Goal: Task Accomplishment & Management: Manage account settings

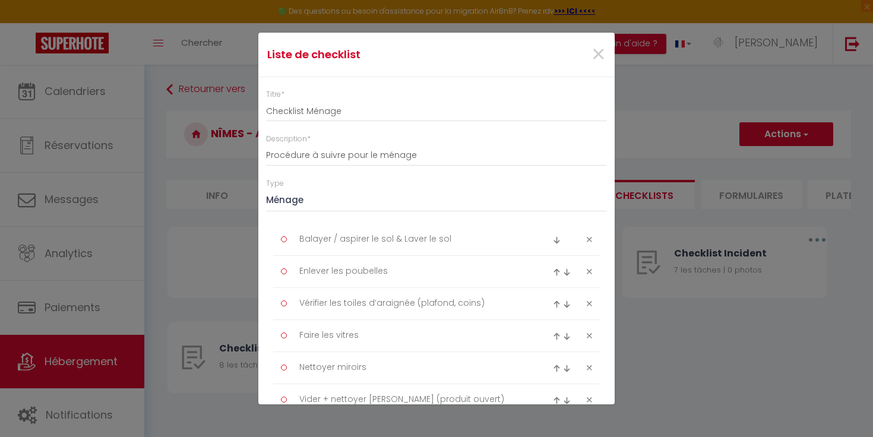
scroll to position [912, 0]
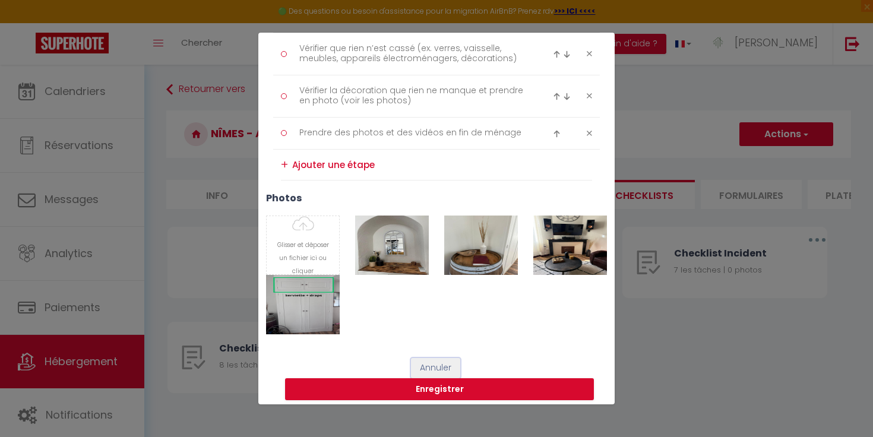
click at [419, 369] on button "Annuler" at bounding box center [435, 368] width 49 height 20
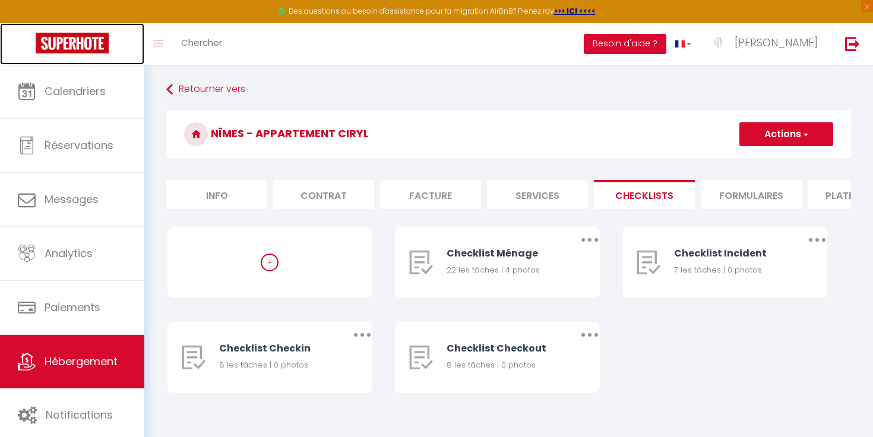
click at [59, 37] on img at bounding box center [72, 43] width 73 height 21
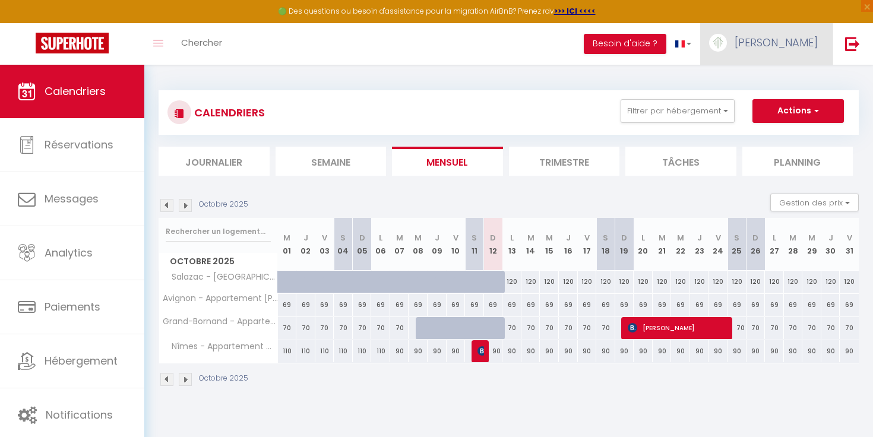
click at [727, 44] on img at bounding box center [718, 43] width 18 height 18
click at [781, 102] on link "Équipe" at bounding box center [785, 104] width 88 height 20
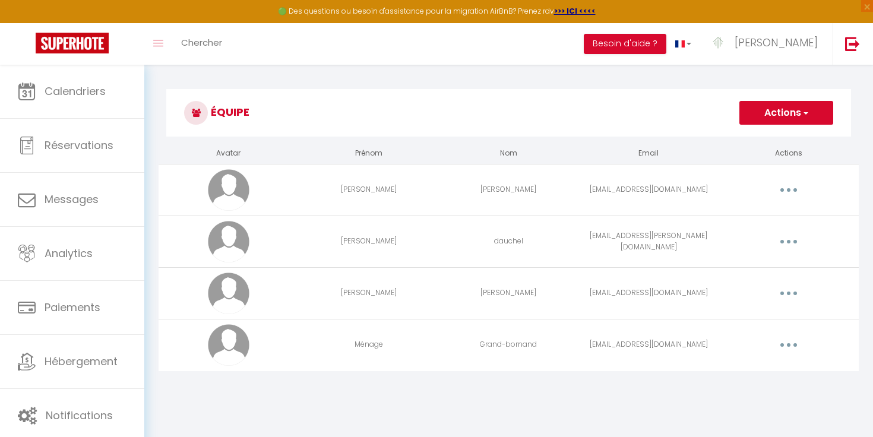
click at [776, 106] on button "Actions" at bounding box center [786, 113] width 94 height 24
click at [775, 129] on ul "Ajouter un nouvel utilisateur" at bounding box center [762, 139] width 141 height 23
click at [775, 141] on div "Équipe Actions Ajouter un nouvel utilisateur" at bounding box center [508, 116] width 685 height 54
click at [775, 123] on button "Actions" at bounding box center [786, 113] width 94 height 24
click at [775, 137] on link "Ajouter un nouvel utilisateur" at bounding box center [762, 138] width 140 height 15
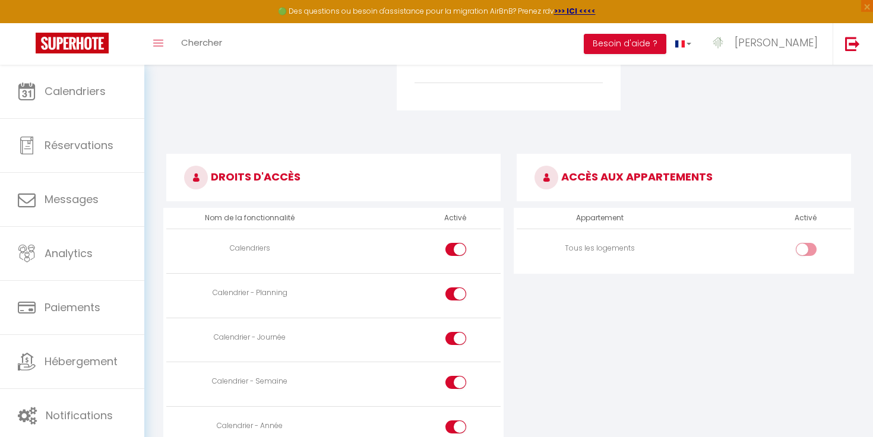
scroll to position [485, 0]
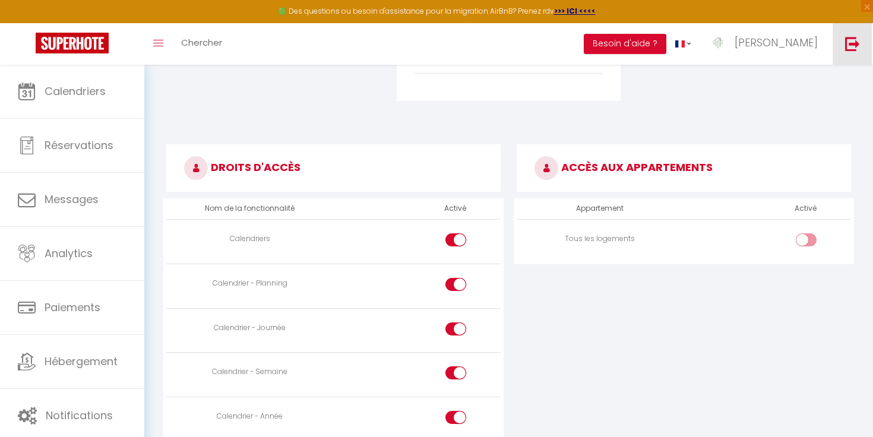
click at [843, 51] on link at bounding box center [851, 44] width 39 height 42
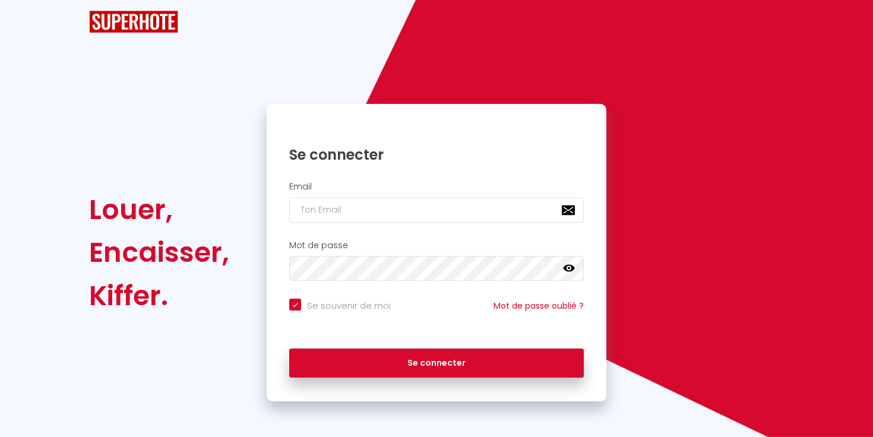
checkbox input "true"
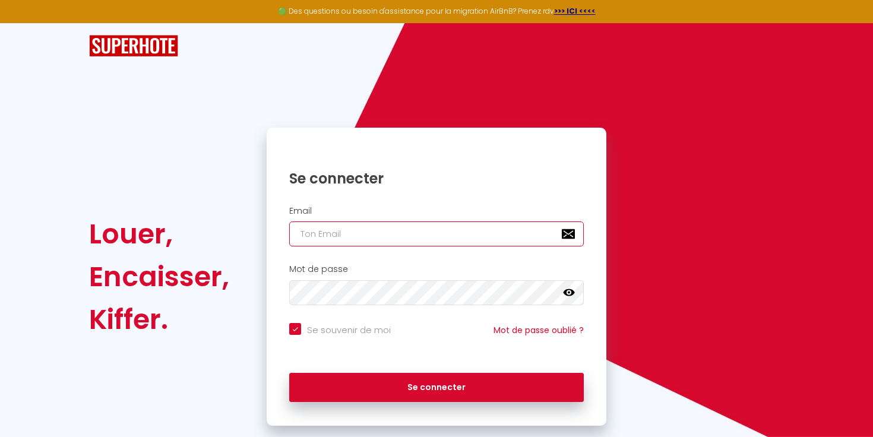
type input "[EMAIL_ADDRESS][DOMAIN_NAME]"
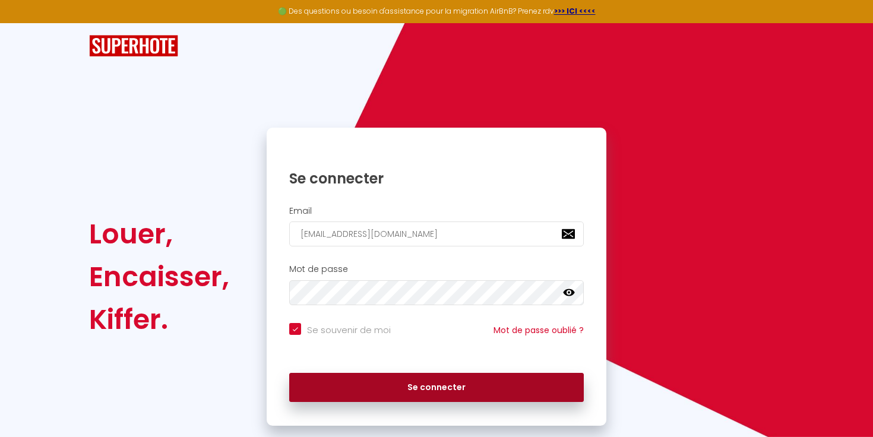
click at [424, 387] on button "Se connecter" at bounding box center [436, 388] width 295 height 30
checkbox input "true"
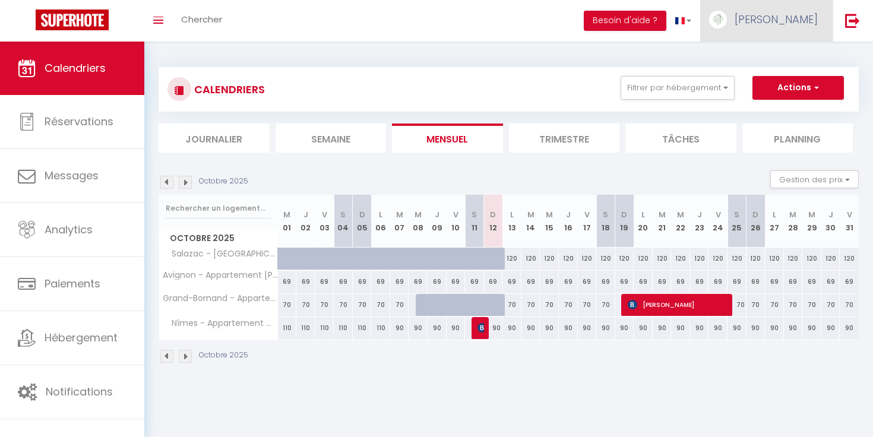
click at [773, 27] on link "[PERSON_NAME]" at bounding box center [766, 21] width 132 height 42
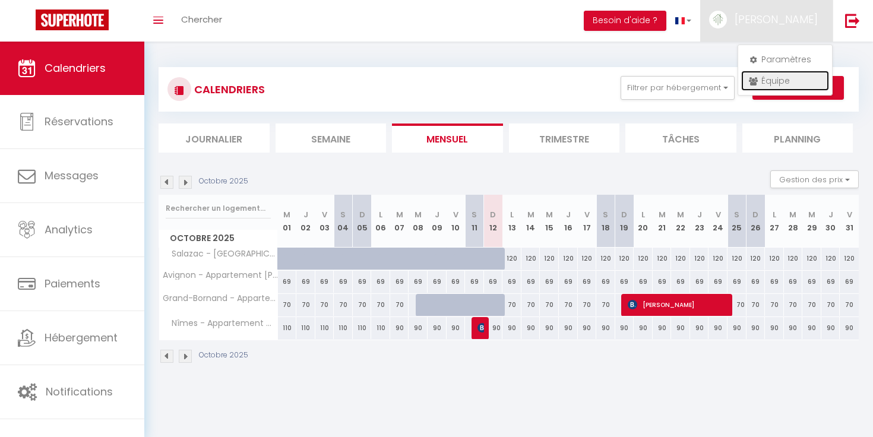
click at [773, 77] on link "Équipe" at bounding box center [785, 81] width 88 height 20
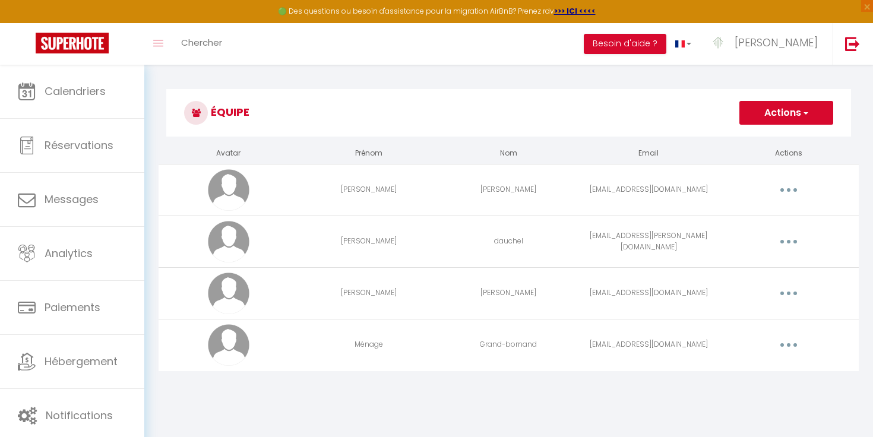
click at [768, 106] on button "Actions" at bounding box center [786, 113] width 94 height 24
click at [768, 128] on ul "Ajouter un nouvel utilisateur" at bounding box center [762, 139] width 141 height 23
click at [768, 141] on div "Équipe Actions Ajouter un nouvel utilisateur" at bounding box center [508, 116] width 685 height 54
click at [768, 113] on button "Actions" at bounding box center [786, 113] width 94 height 24
click at [767, 140] on link "Ajouter un nouvel utilisateur" at bounding box center [762, 138] width 140 height 15
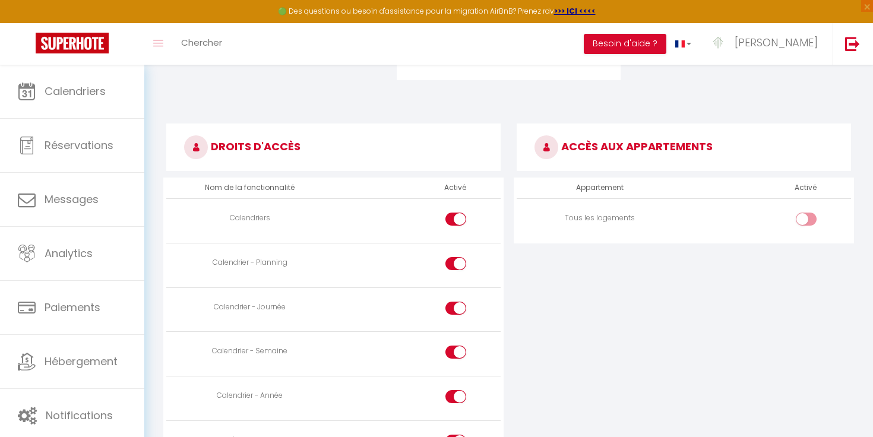
scroll to position [509, 0]
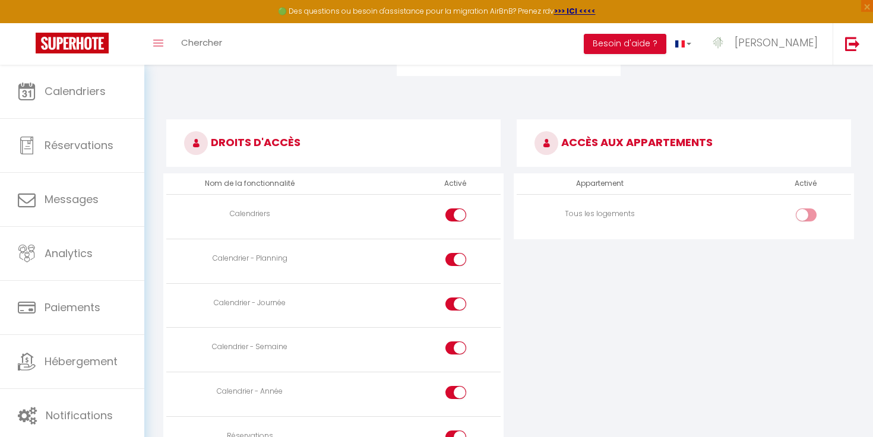
click at [809, 216] on input "checkbox" at bounding box center [816, 217] width 21 height 18
click at [807, 216] on input "checkbox" at bounding box center [816, 217] width 21 height 18
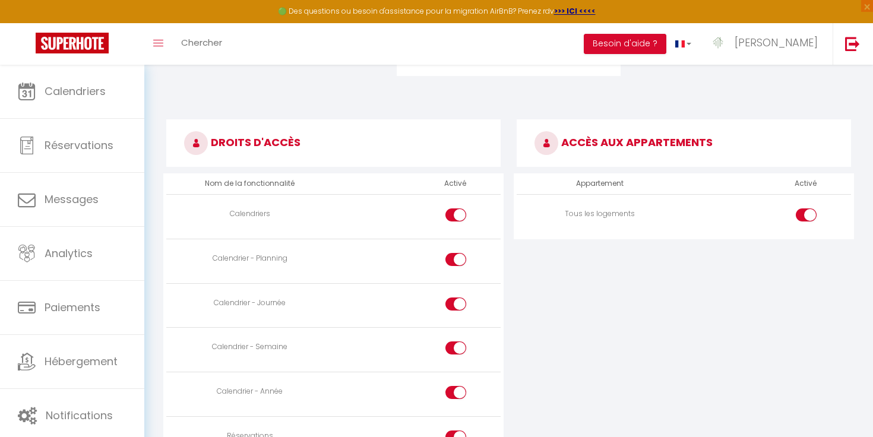
click at [807, 216] on input "checkbox" at bounding box center [816, 217] width 21 height 18
checkbox input "false"
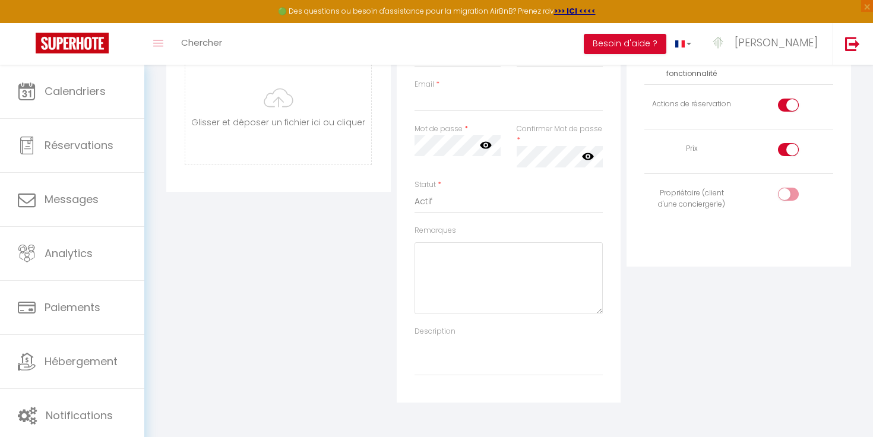
scroll to position [0, 0]
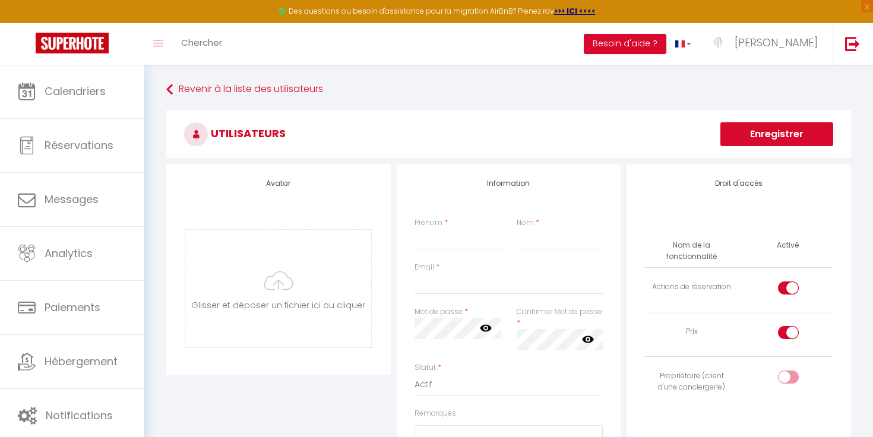
click at [773, 122] on h3 "Utilisateurs" at bounding box center [508, 134] width 685 height 48
click at [773, 130] on button "Enregistrer" at bounding box center [776, 134] width 113 height 24
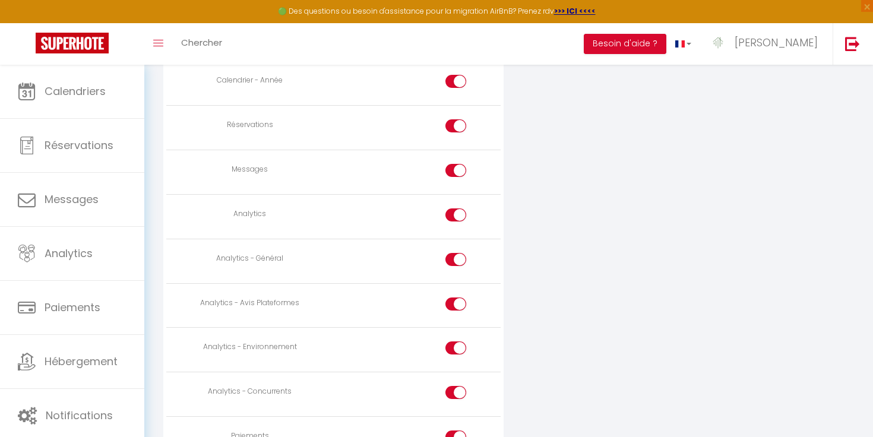
scroll to position [1021, 0]
